Goal: Ask a question: Seek information or help from site administrators or community

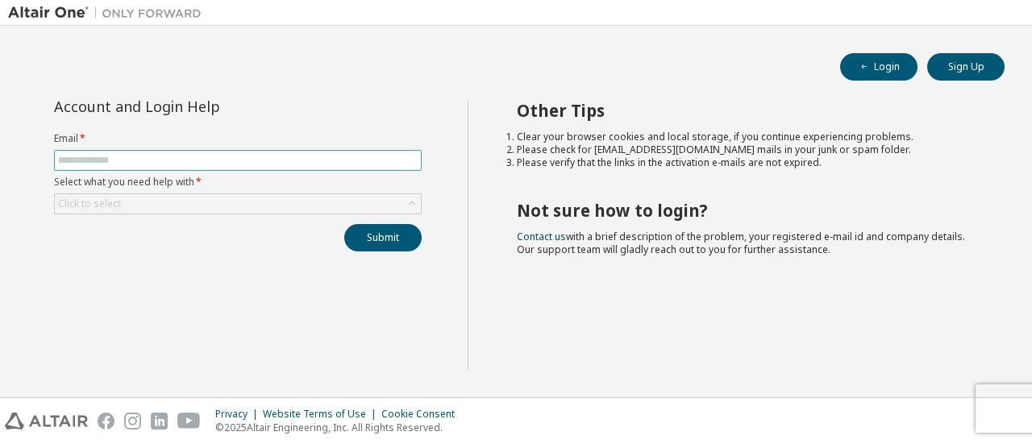
click at [245, 158] on input "text" at bounding box center [238, 160] width 360 height 13
type input "**********"
click at [411, 196] on icon at bounding box center [412, 204] width 16 height 16
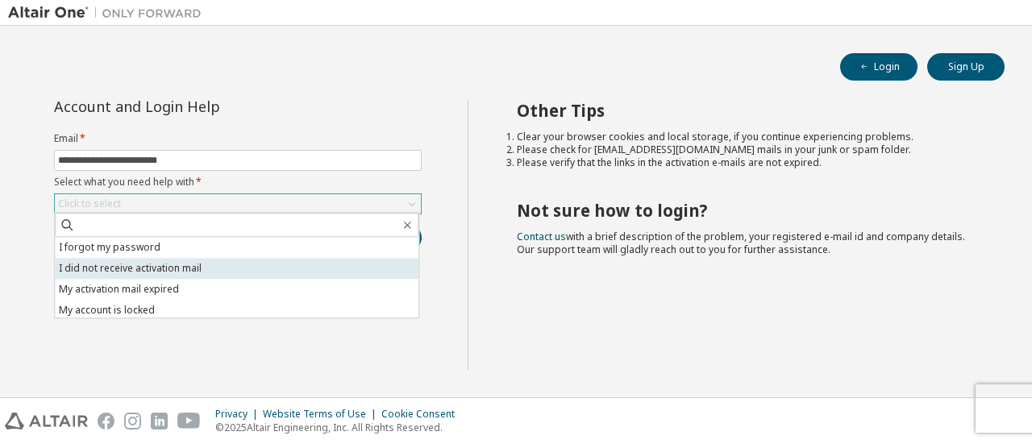
click at [308, 258] on li "I did not receive activation mail" at bounding box center [237, 268] width 364 height 21
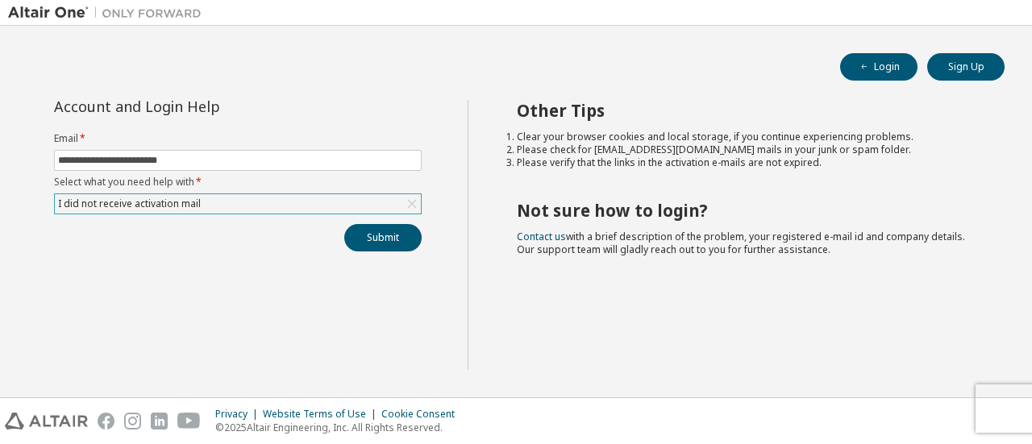
click at [394, 202] on div "I did not receive activation mail" at bounding box center [238, 203] width 366 height 19
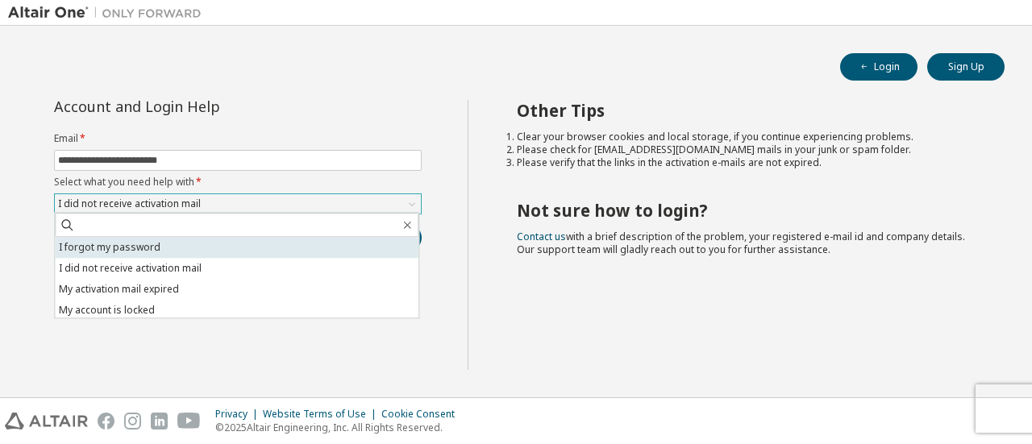
click at [340, 241] on li "I forgot my password" at bounding box center [237, 247] width 364 height 21
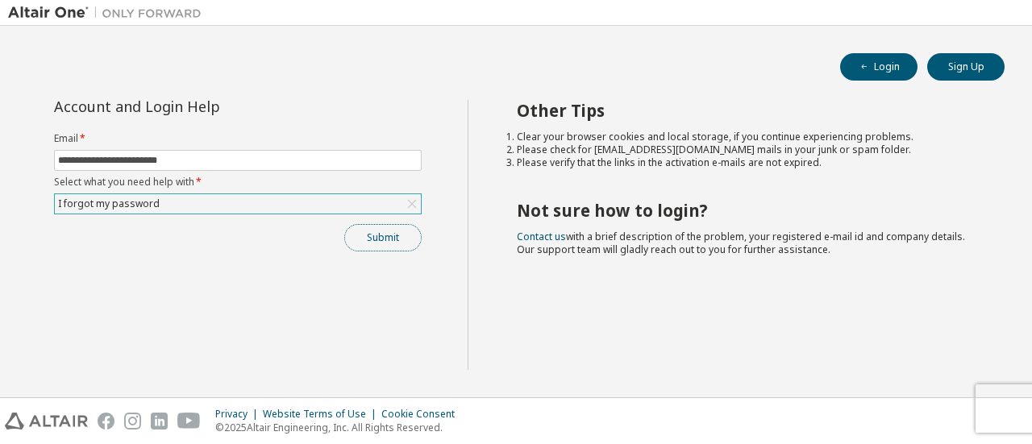
click at [377, 240] on button "Submit" at bounding box center [382, 237] width 77 height 27
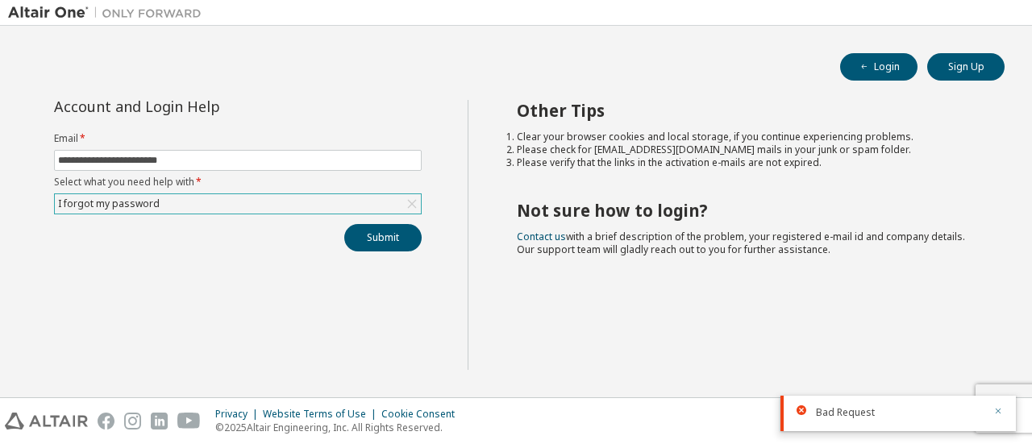
click at [998, 407] on icon "button" at bounding box center [999, 411] width 10 height 10
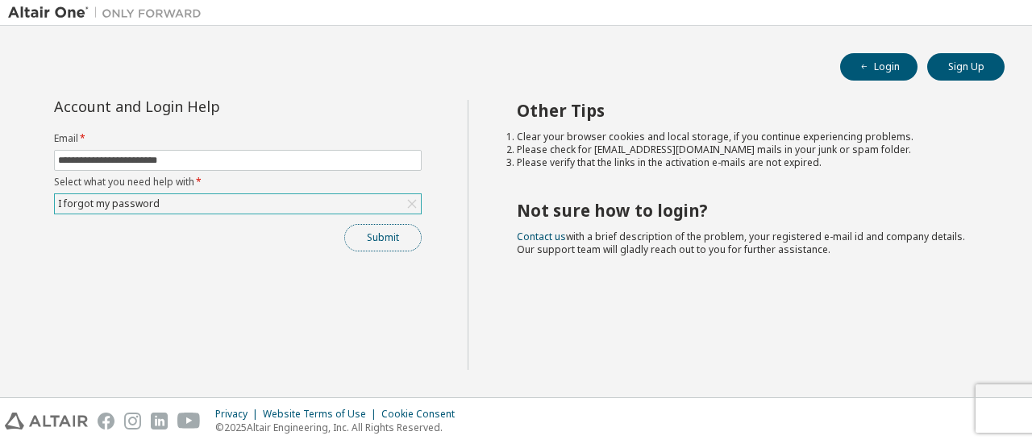
click at [373, 237] on button "Submit" at bounding box center [382, 237] width 77 height 27
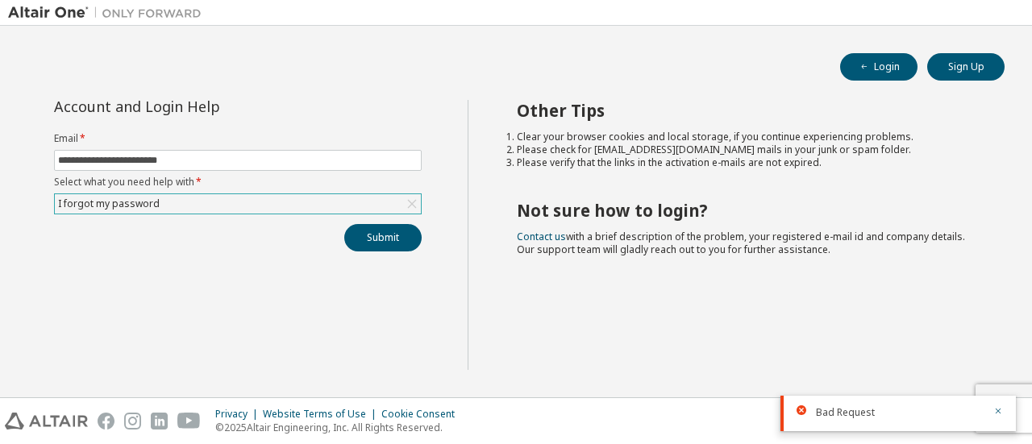
click at [991, 408] on div at bounding box center [993, 413] width 19 height 15
click at [997, 409] on icon "button" at bounding box center [999, 411] width 10 height 10
click at [1002, 418] on div "Privacy Website Terms of Use Cookie Consent © 2025 Altair Engineering, Inc. All…" at bounding box center [516, 421] width 1032 height 46
click at [999, 399] on div "Privacy Website Terms of Use Cookie Consent © 2025 Altair Engineering, Inc. All…" at bounding box center [516, 421] width 1032 height 46
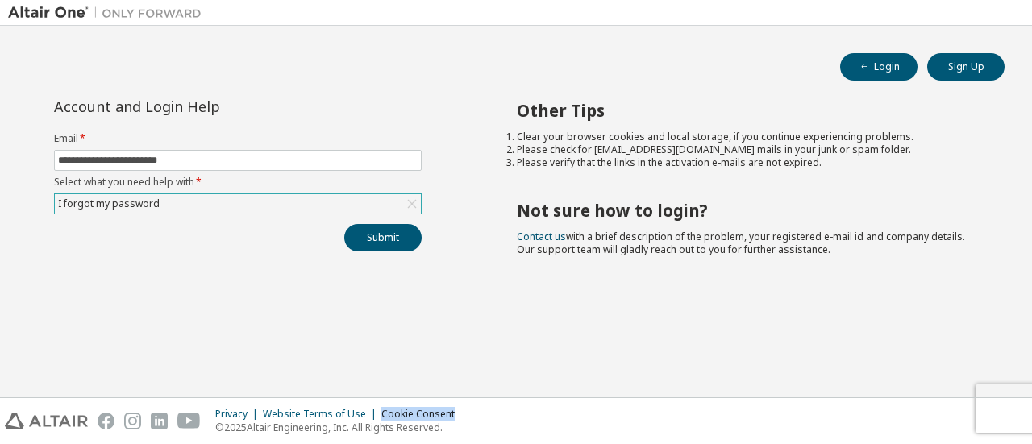
click at [999, 399] on div "Privacy Website Terms of Use Cookie Consent © 2025 Altair Engineering, Inc. All…" at bounding box center [516, 421] width 1032 height 46
click at [350, 351] on div "**********" at bounding box center [238, 235] width 460 height 270
click at [365, 234] on button "Submit" at bounding box center [382, 237] width 77 height 27
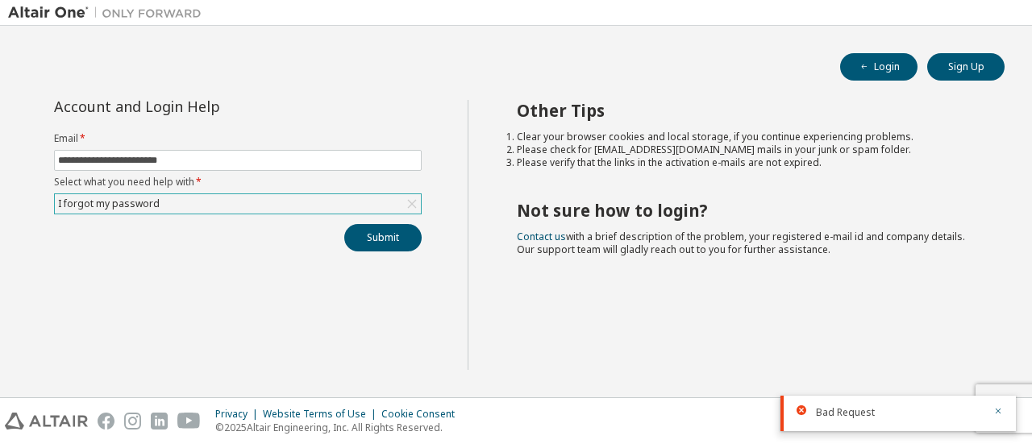
click at [989, 412] on div at bounding box center [993, 413] width 19 height 15
click at [1005, 412] on div "Bad Request" at bounding box center [899, 413] width 236 height 35
